Goal: Use online tool/utility: Utilize a website feature to perform a specific function

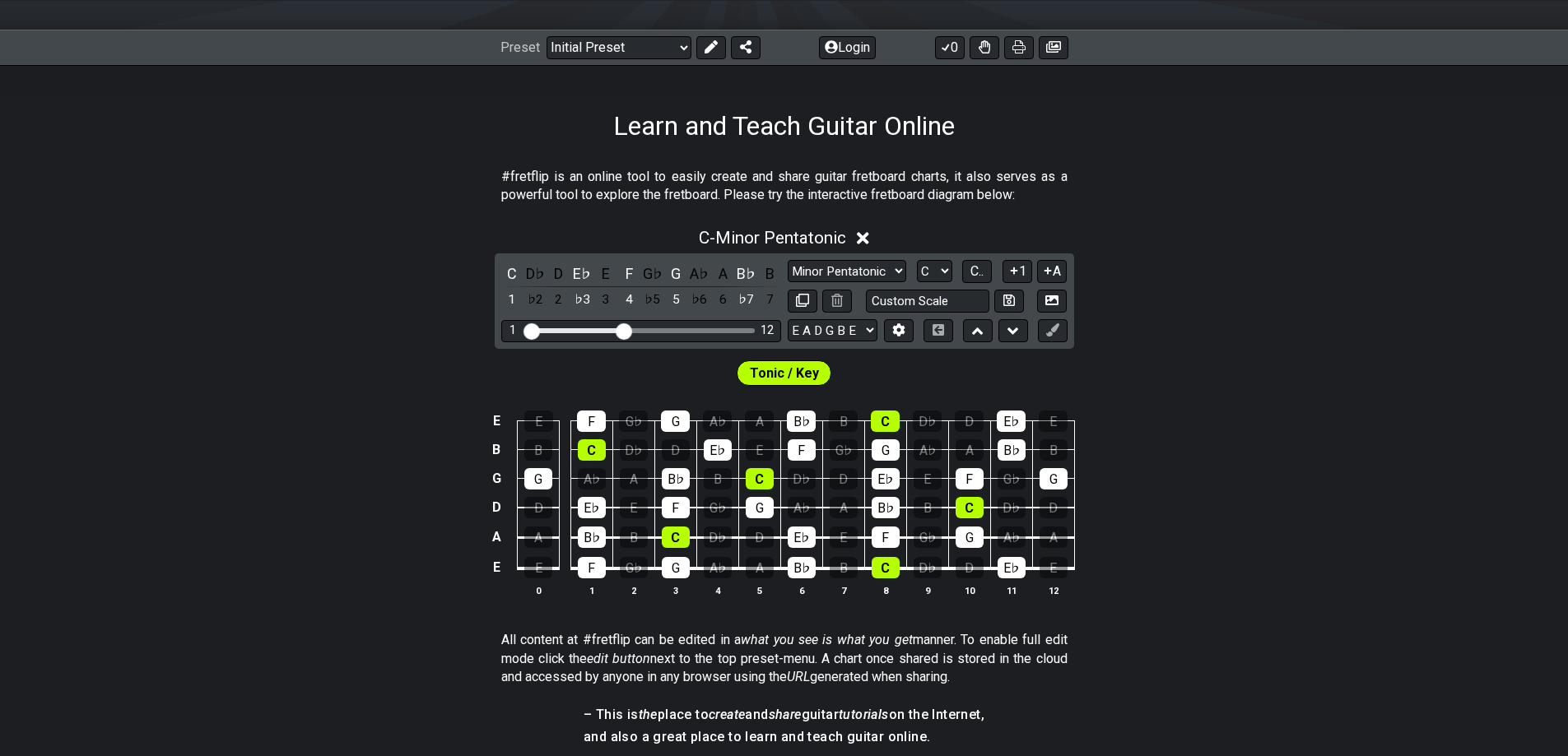
scroll to position [247, 0]
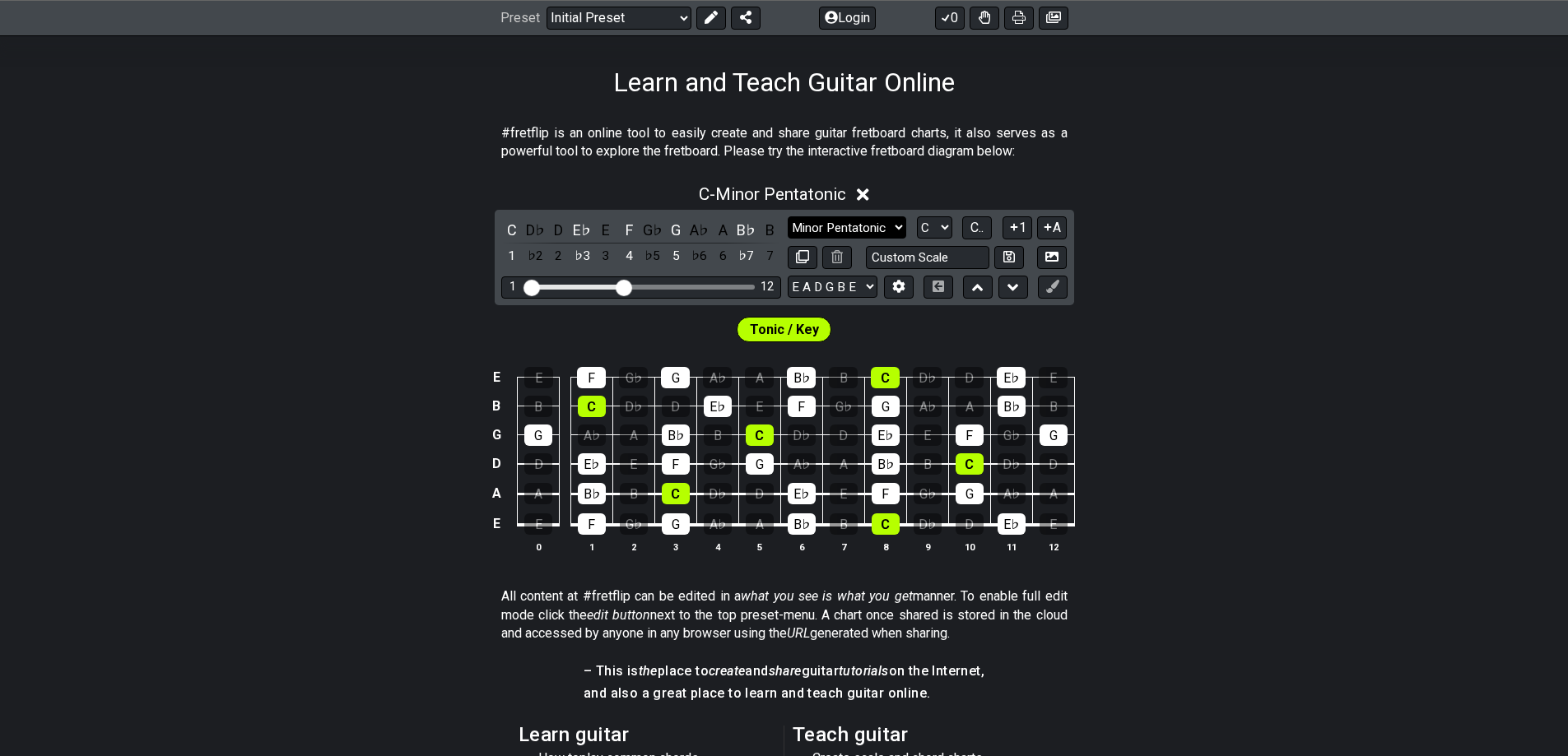
click at [799, 223] on select "Minor Pentatonic Click to edit Minor Pentatonic Major Pentatonic Minor Blues Ma…" at bounding box center [847, 228] width 118 height 22
select select "Melodic Minor"
click at [788, 216] on select "Minor Pentatonic Click to edit Minor Pentatonic Major Pentatonic Minor Blues Ma…" at bounding box center [847, 228] width 118 height 22
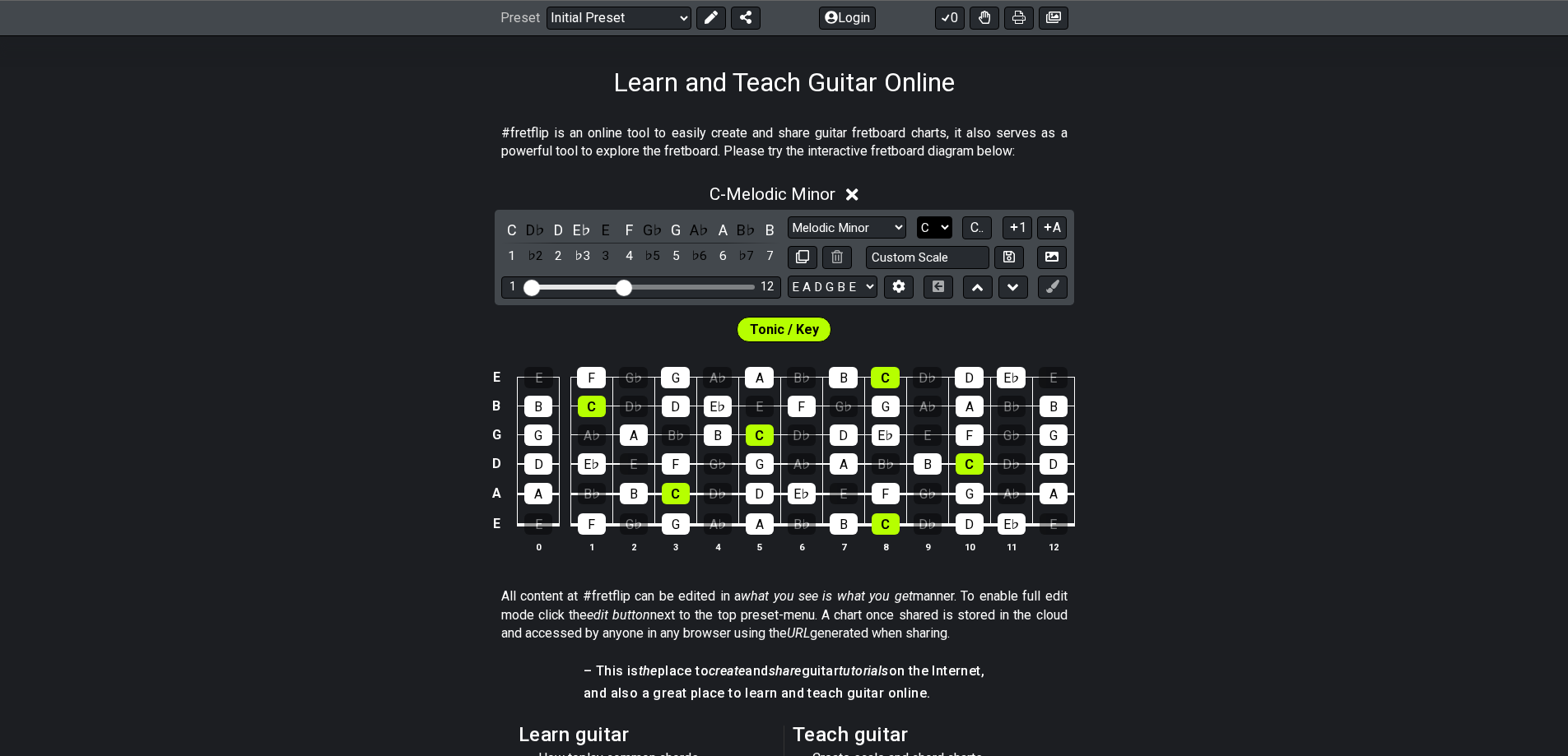
click at [930, 227] on select "A♭ A A♯ B♭ B C C♯ D♭ D D♯ E♭ E F F♯ G♭ G G♯" at bounding box center [935, 228] width 36 height 22
select select "G"
click at [918, 216] on select "A♭ A A♯ B♭ B C C♯ D♭ D D♯ E♭ E F F♯ G♭ G G♯" at bounding box center [935, 228] width 36 height 22
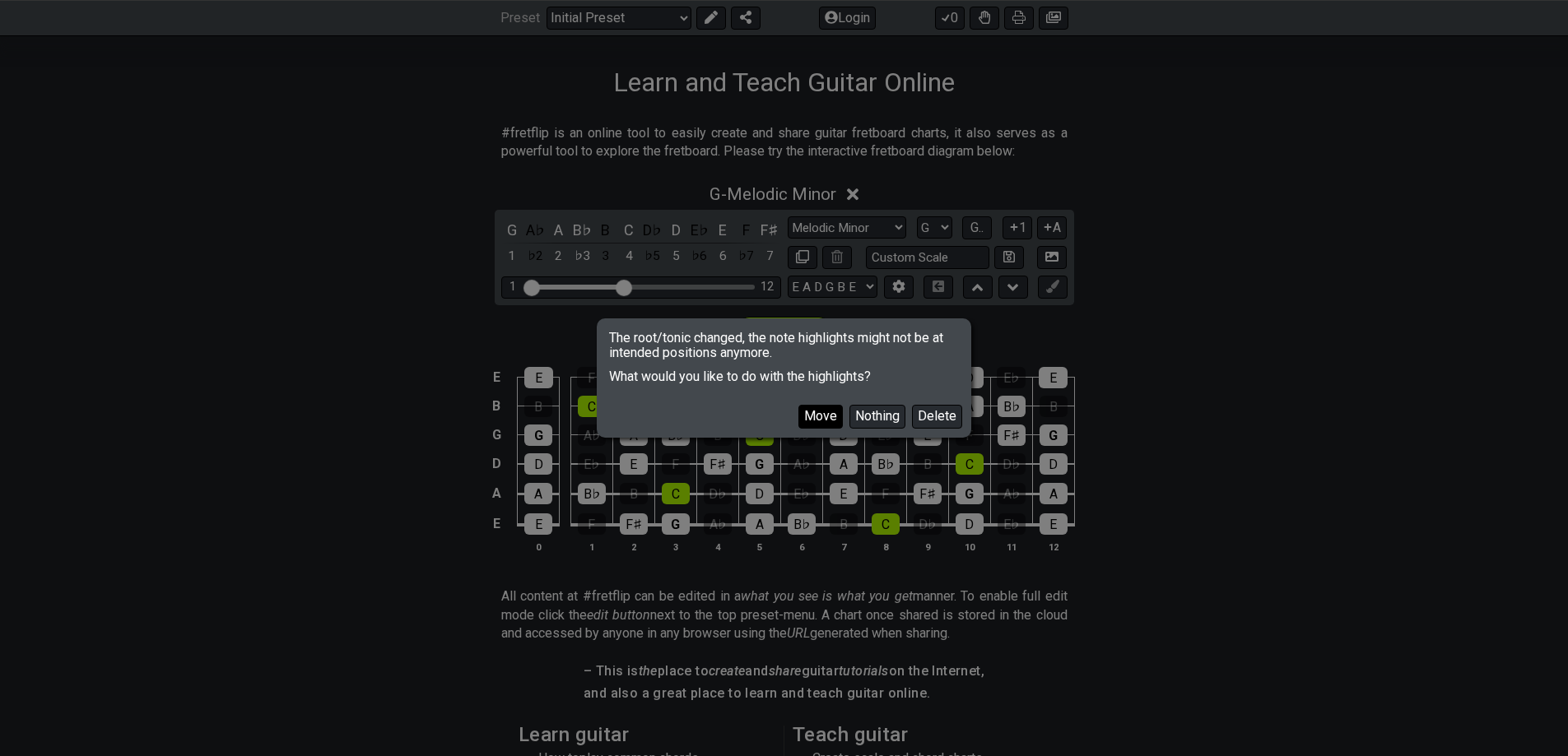
click at [822, 410] on button "Move" at bounding box center [820, 416] width 44 height 23
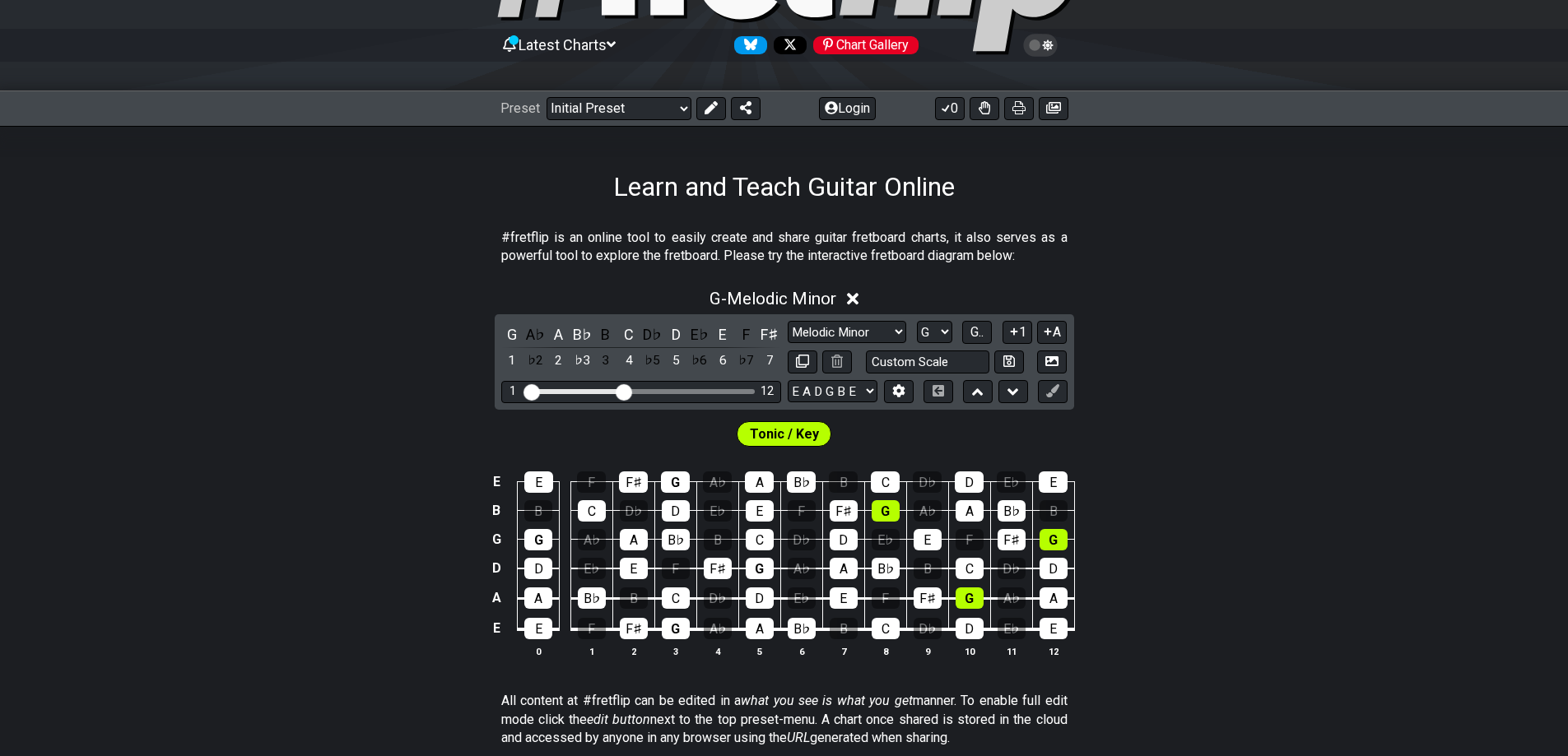
scroll to position [165, 0]
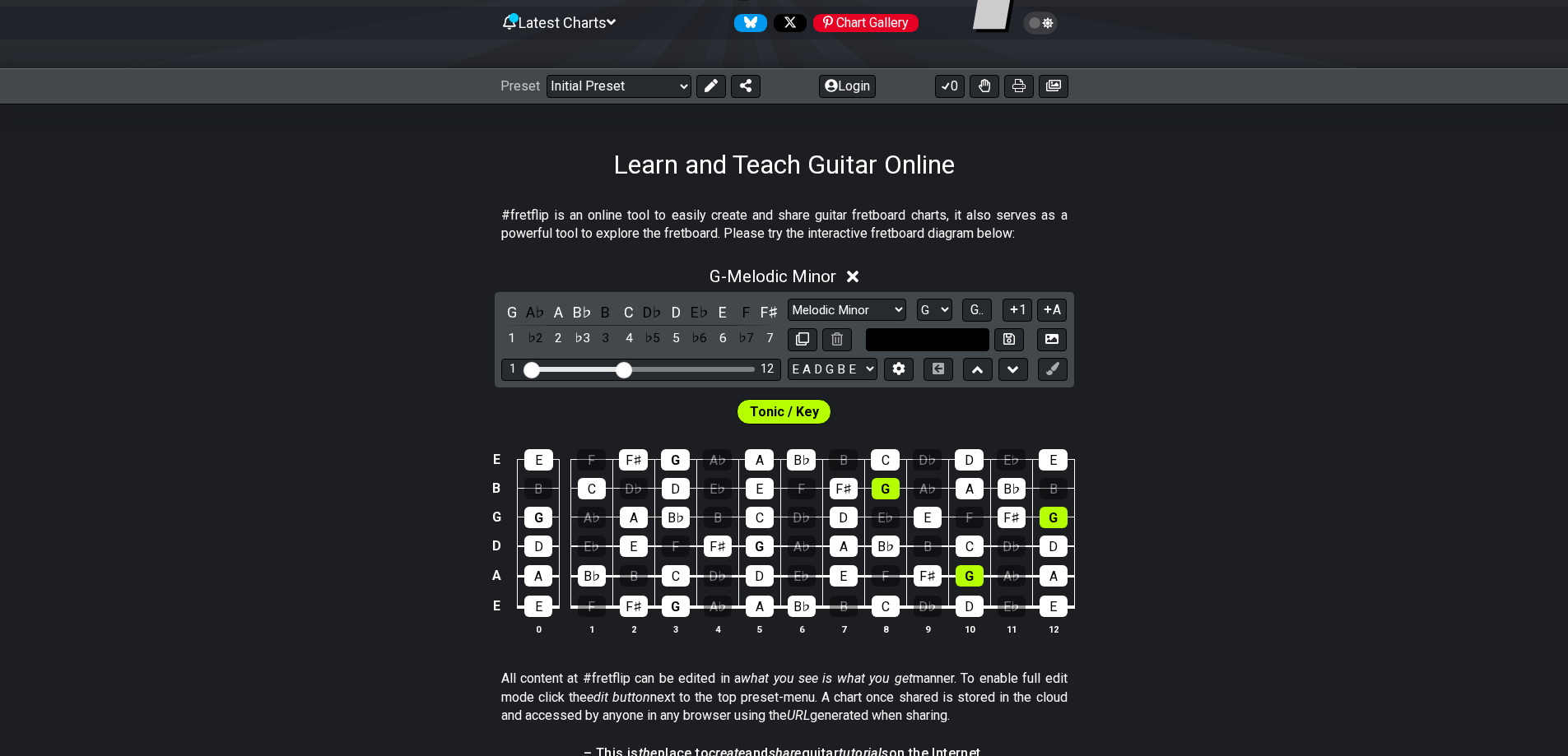
click at [919, 339] on input "text" at bounding box center [928, 340] width 124 height 22
type input "Custom Scale"
click at [470, 327] on div "G - Melodic Minor G A♭ A B♭ B C D♭ D E♭ E F F♯ 1 ♭2 2 ♭3 3 4 ♭5 5 ♭6 6 ♭7 7 Min…" at bounding box center [784, 458] width 1568 height 403
click at [1047, 87] on icon at bounding box center [1054, 85] width 15 height 11
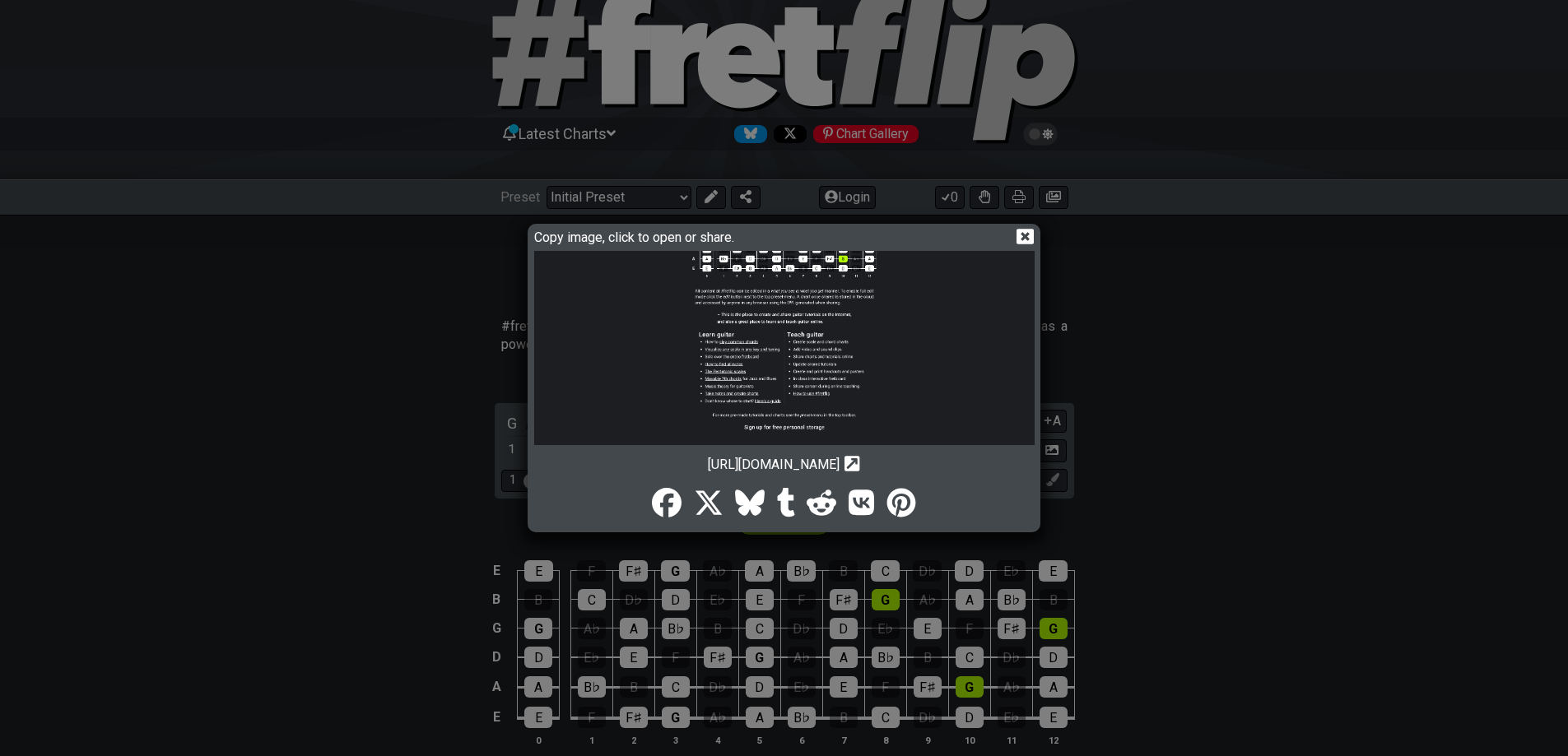
scroll to position [0, 0]
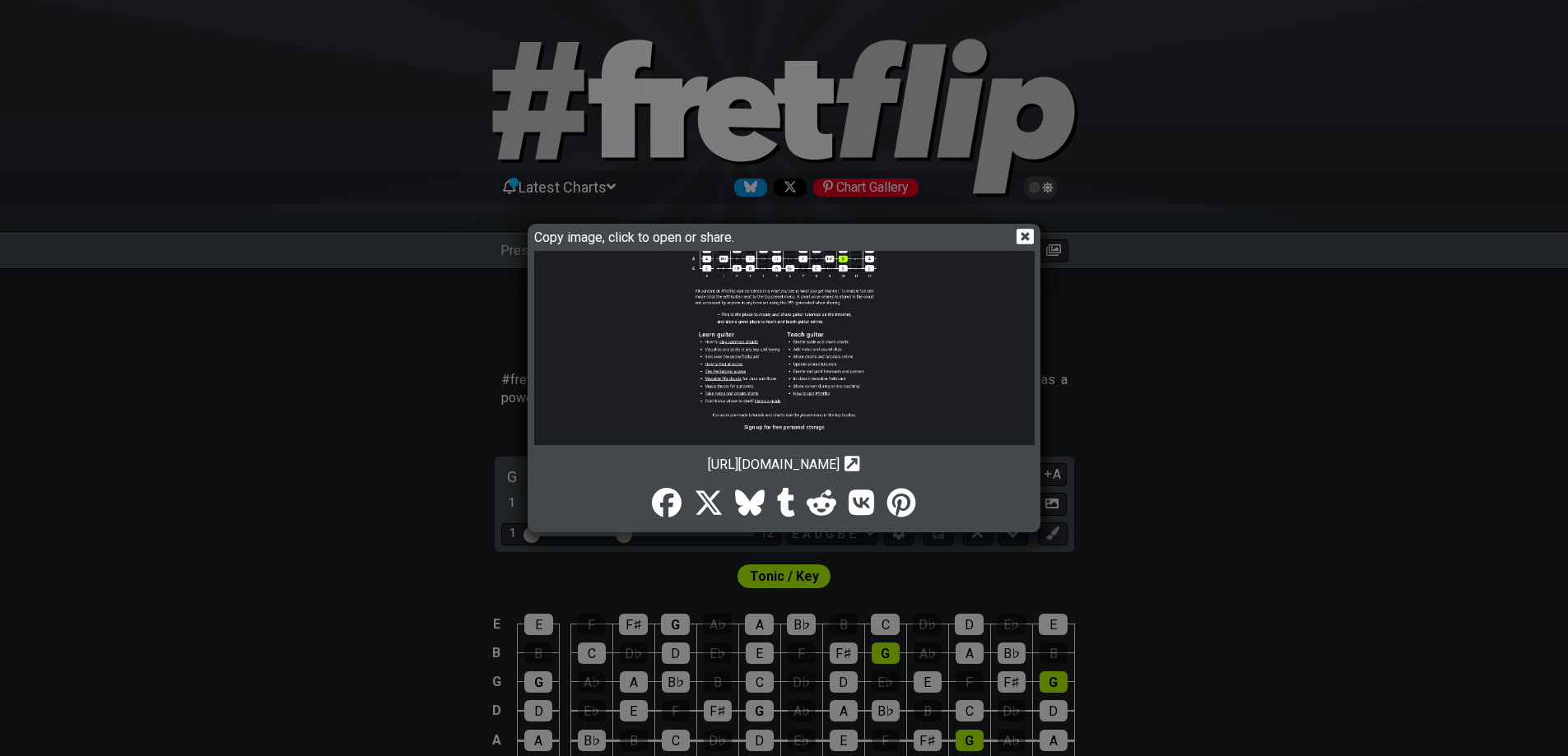
click at [1020, 230] on icon at bounding box center [1025, 236] width 17 height 16
